Goal: Task Accomplishment & Management: Manage account settings

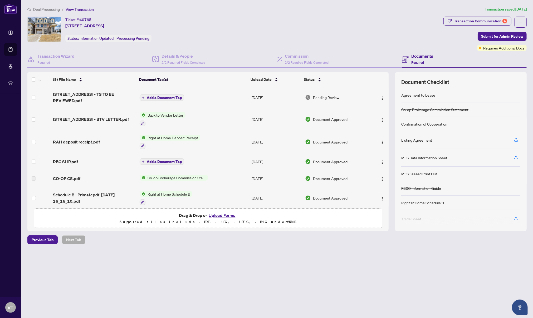
click at [52, 9] on span "Deal Processing" at bounding box center [46, 9] width 27 height 5
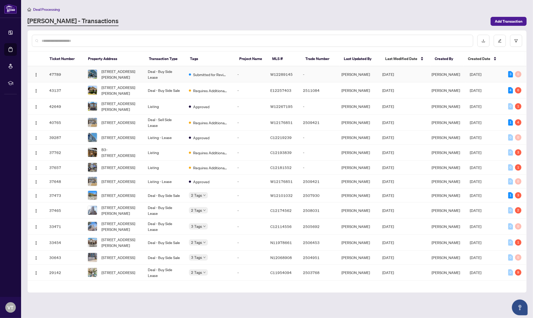
click at [231, 73] on td "Submitted for Review" at bounding box center [209, 74] width 49 height 16
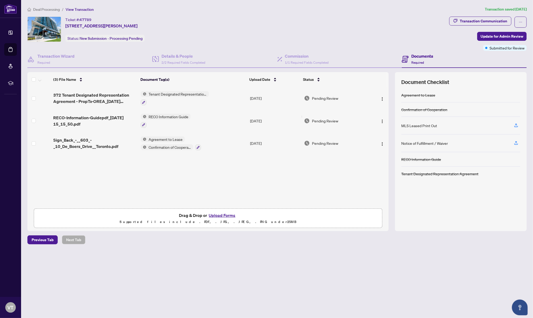
click at [196, 178] on div "(3) File Name Document Tag(s) Upload Date Status 372 Tenant Designated Represen…" at bounding box center [207, 151] width 361 height 159
click at [209, 216] on button "Upload Forms" at bounding box center [222, 215] width 30 height 7
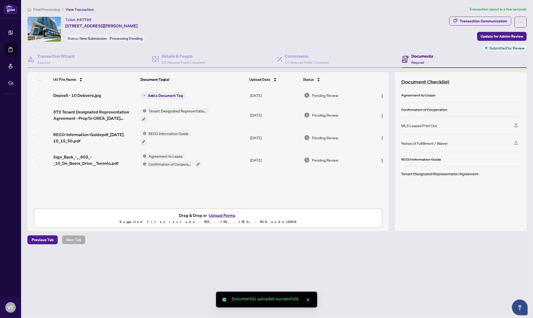
click at [155, 95] on span "Add a Document Tag" at bounding box center [165, 96] width 35 height 4
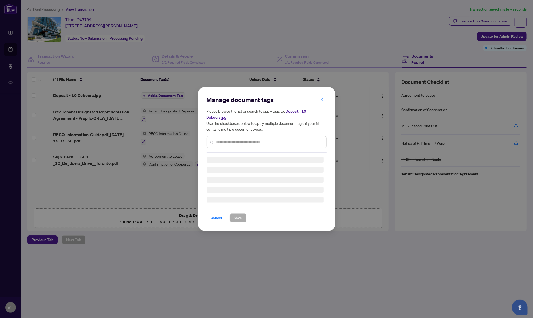
click at [239, 141] on div "Manage document tags Please browse the list or search to apply tags to: Deposit…" at bounding box center [266, 124] width 120 height 57
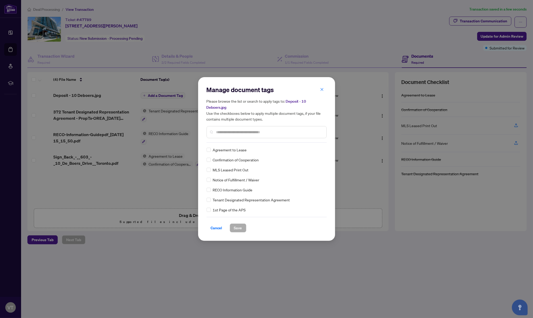
click at [239, 130] on input "text" at bounding box center [269, 132] width 106 height 6
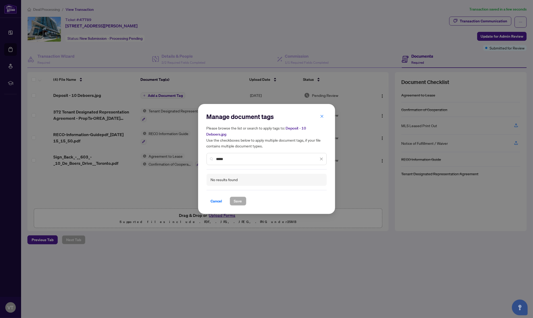
drag, startPoint x: 230, startPoint y: 159, endPoint x: 197, endPoint y: 157, distance: 32.7
click at [195, 156] on div "Manage document tags Please browse the list or search to apply tags to: Deposit…" at bounding box center [266, 159] width 533 height 318
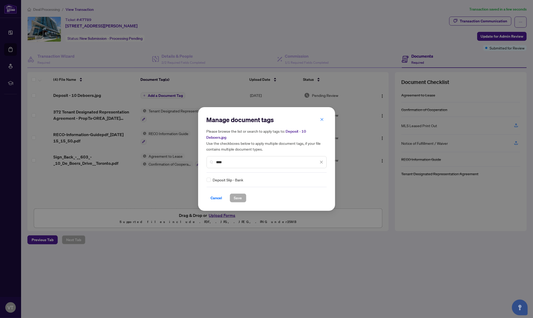
type input "****"
click at [211, 180] on div "Deposit Slip - Bank" at bounding box center [264, 180] width 117 height 6
click at [236, 198] on span "Save" at bounding box center [238, 198] width 8 height 8
